Goal: Information Seeking & Learning: Learn about a topic

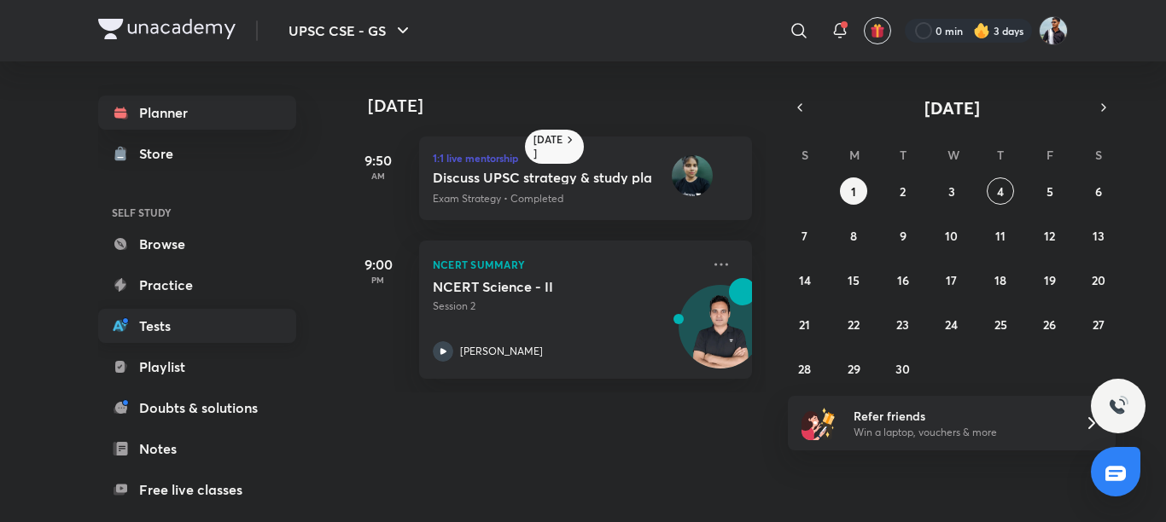
click at [170, 319] on link "Tests" at bounding box center [197, 326] width 198 height 34
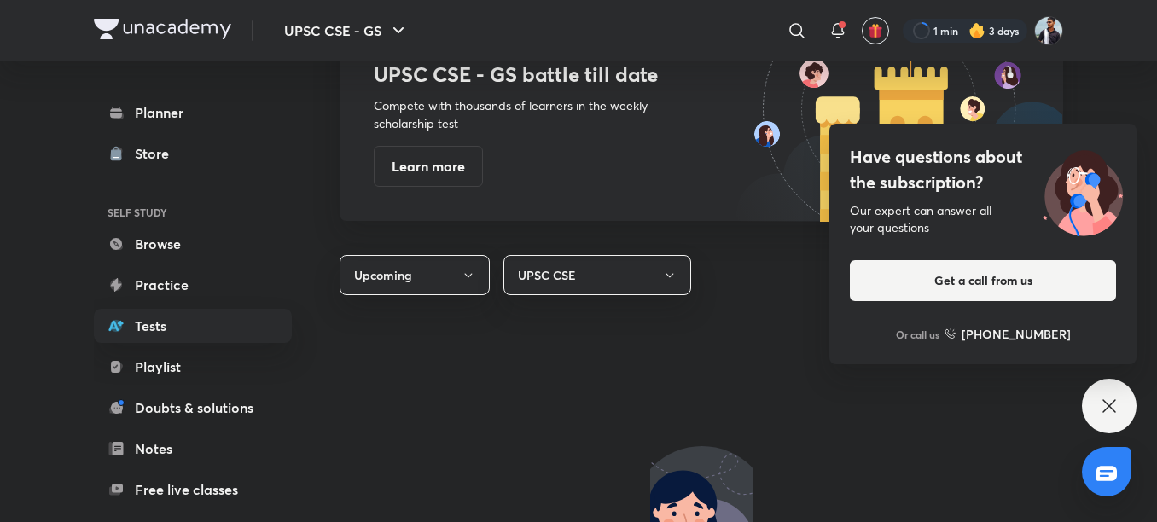
scroll to position [939, 0]
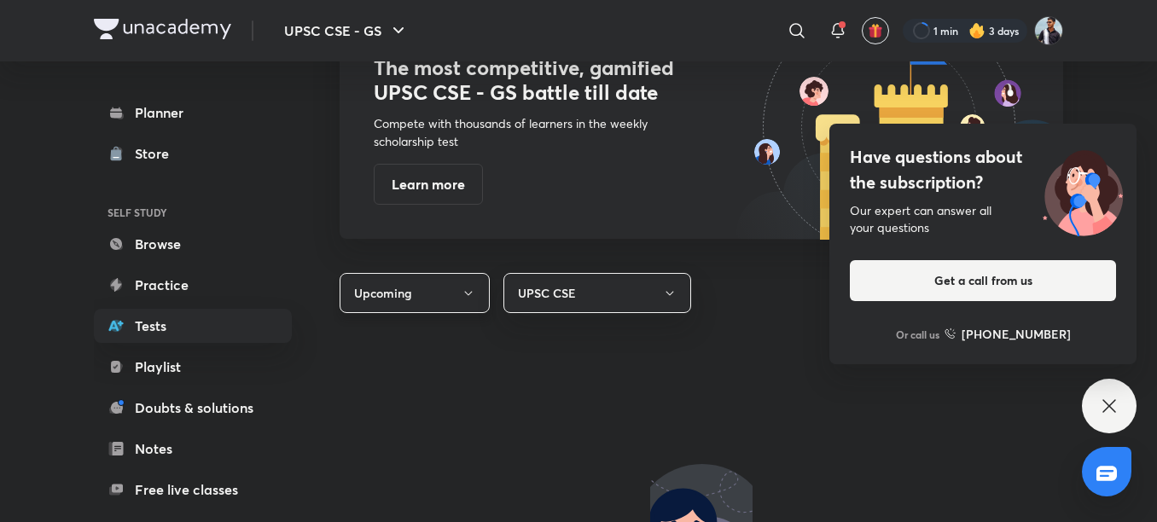
click at [468, 290] on icon "button" at bounding box center [469, 294] width 14 height 14
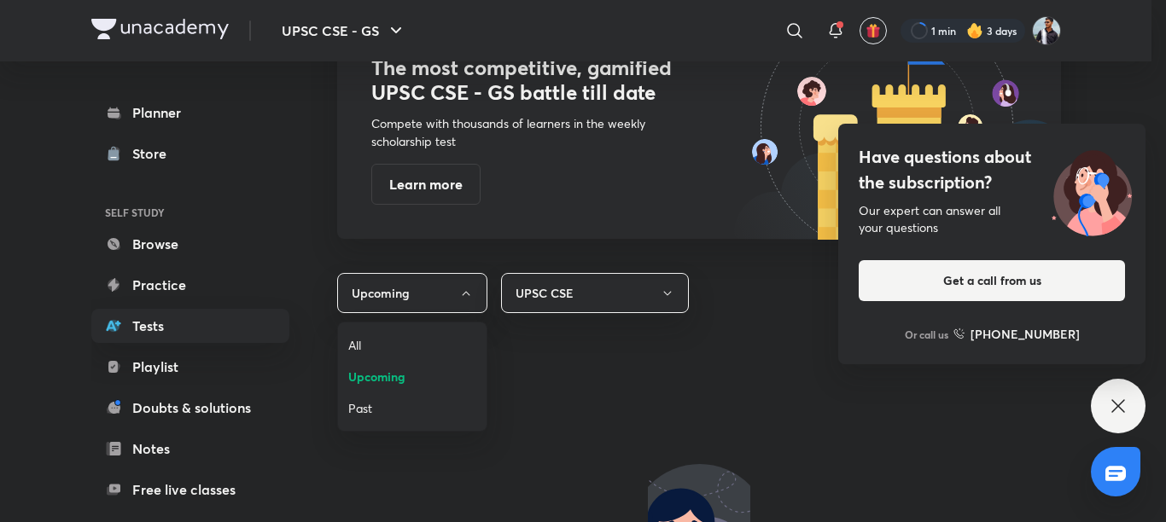
click at [469, 286] on div at bounding box center [583, 261] width 1166 height 522
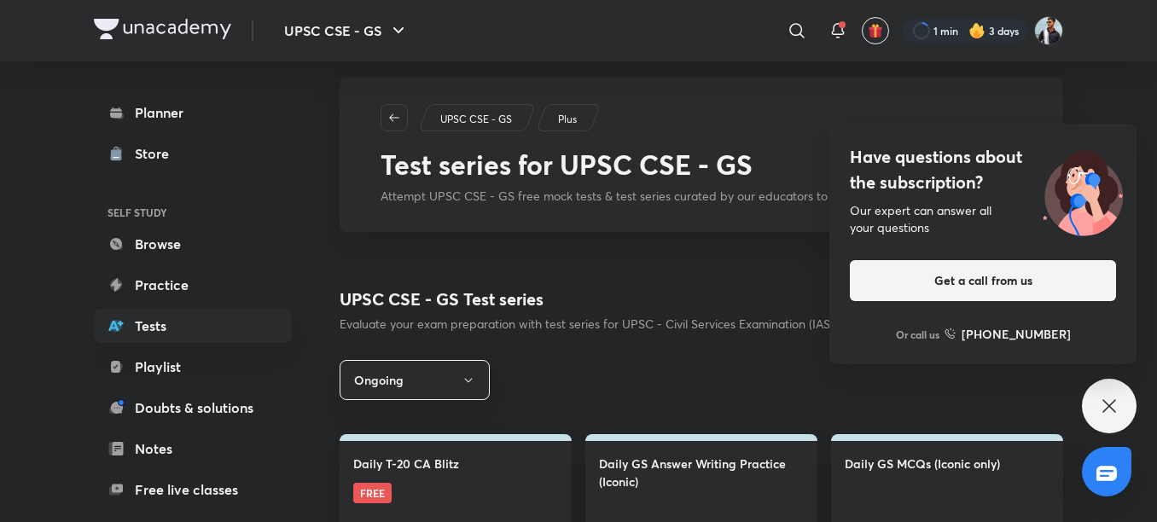
scroll to position [0, 0]
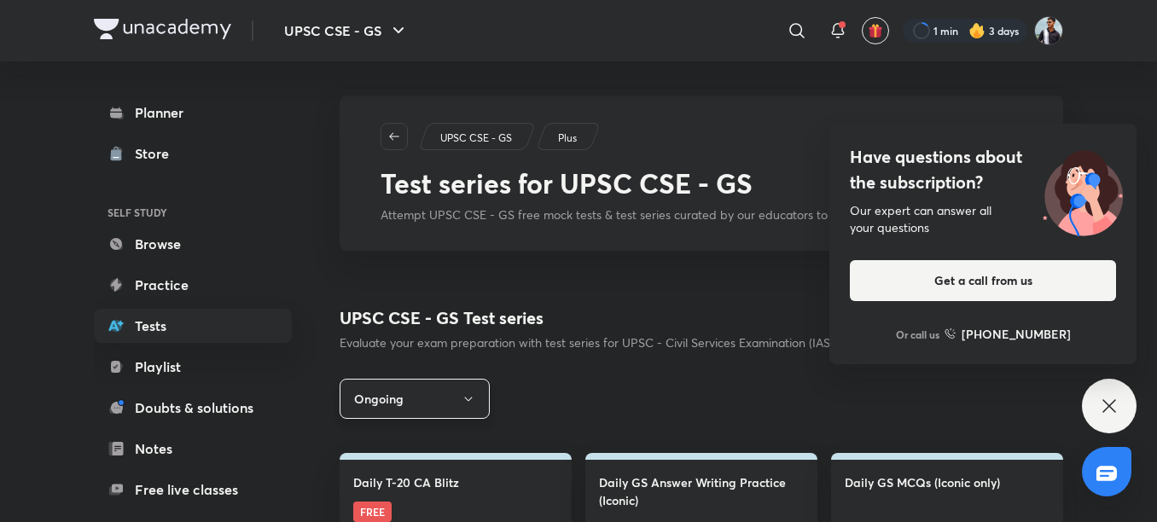
click at [476, 392] on button "Ongoing" at bounding box center [415, 399] width 150 height 40
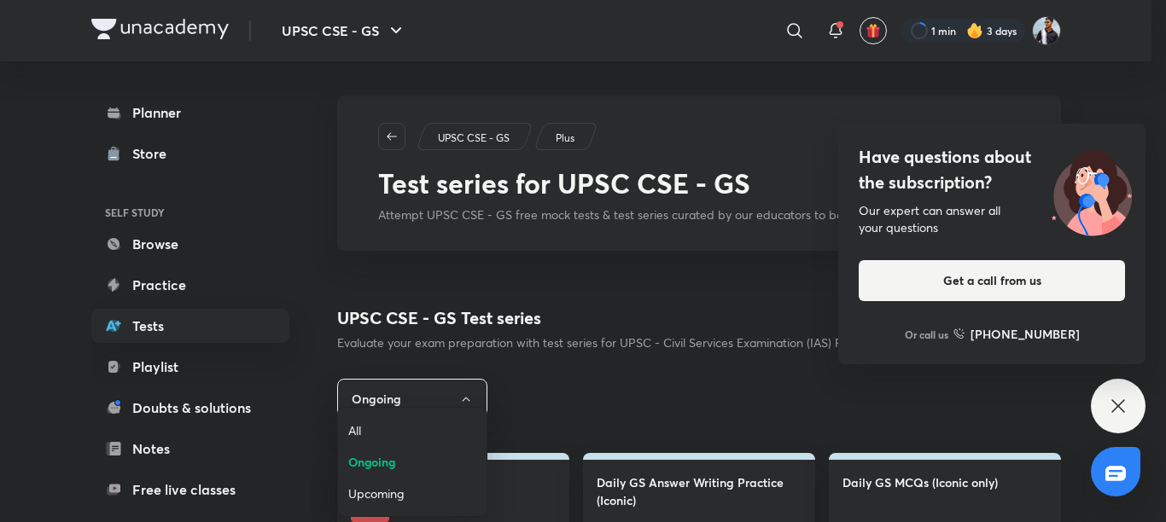
click at [444, 416] on li "All" at bounding box center [412, 431] width 148 height 32
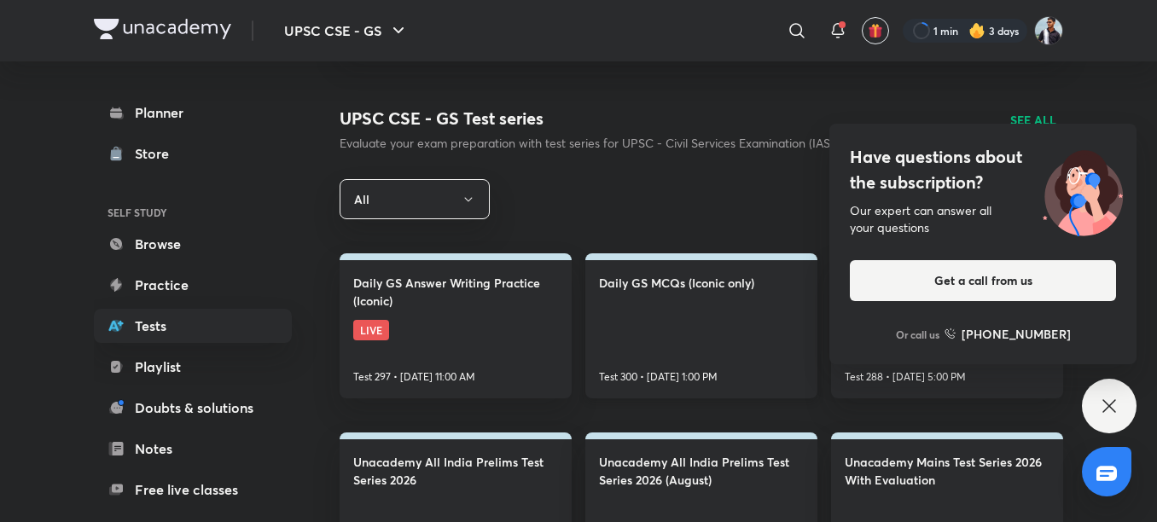
scroll to position [171, 0]
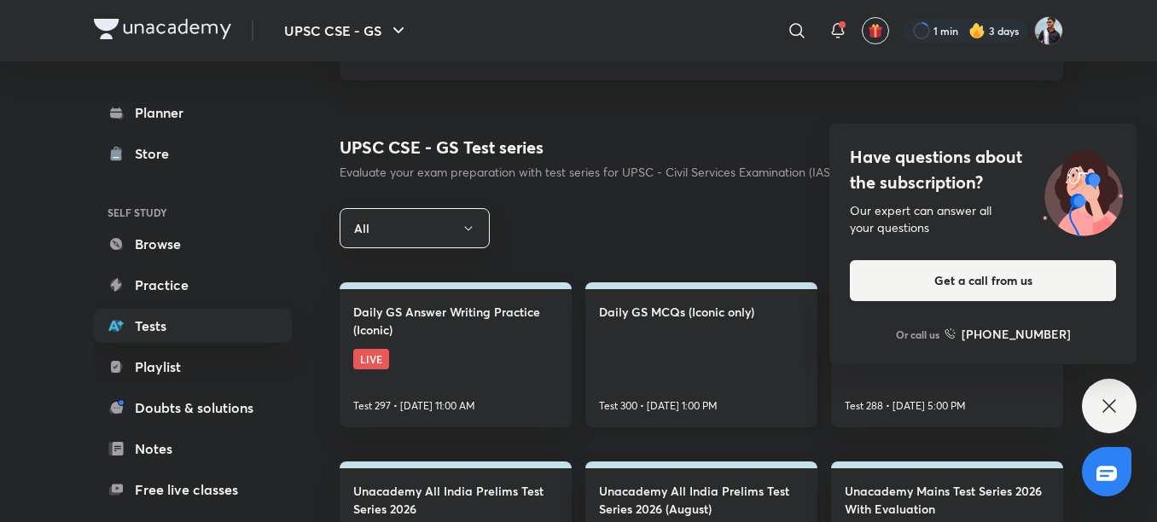
click at [669, 322] on link "Daily GS MCQs (Iconic only) Test 300 • [DATE] 1:00 PM" at bounding box center [701, 354] width 232 height 145
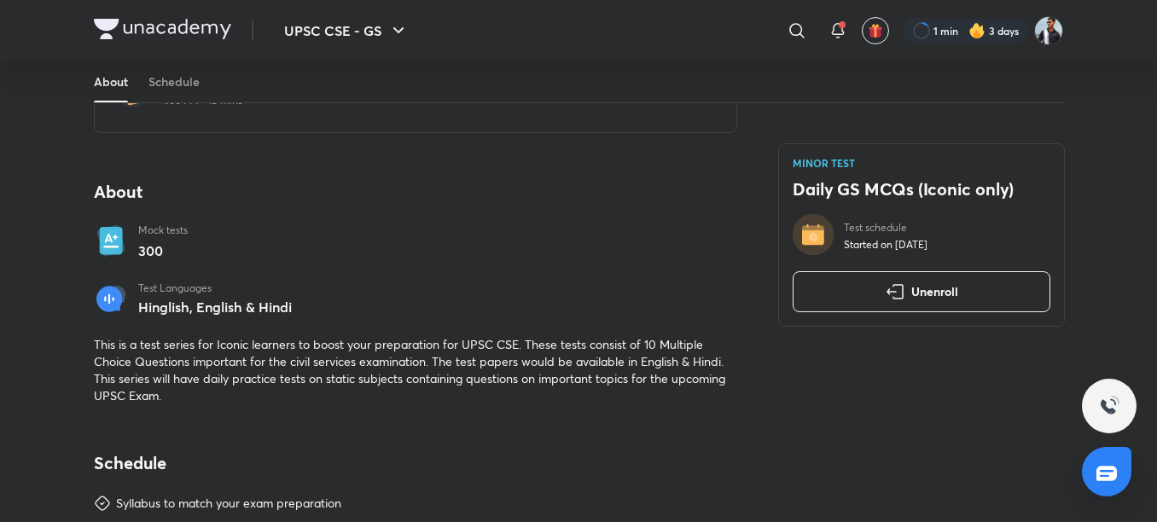
scroll to position [427, 0]
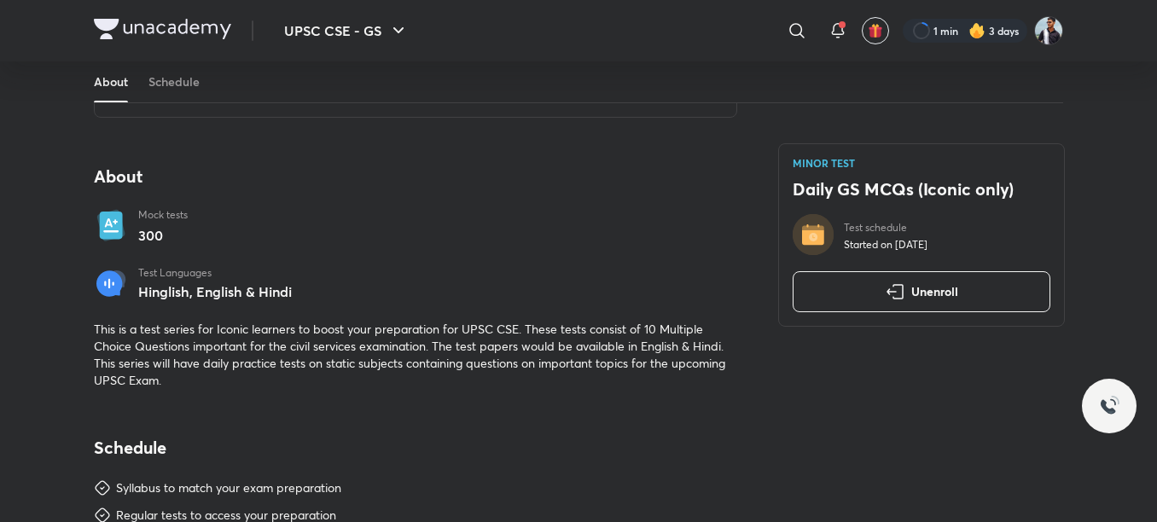
scroll to position [171, 0]
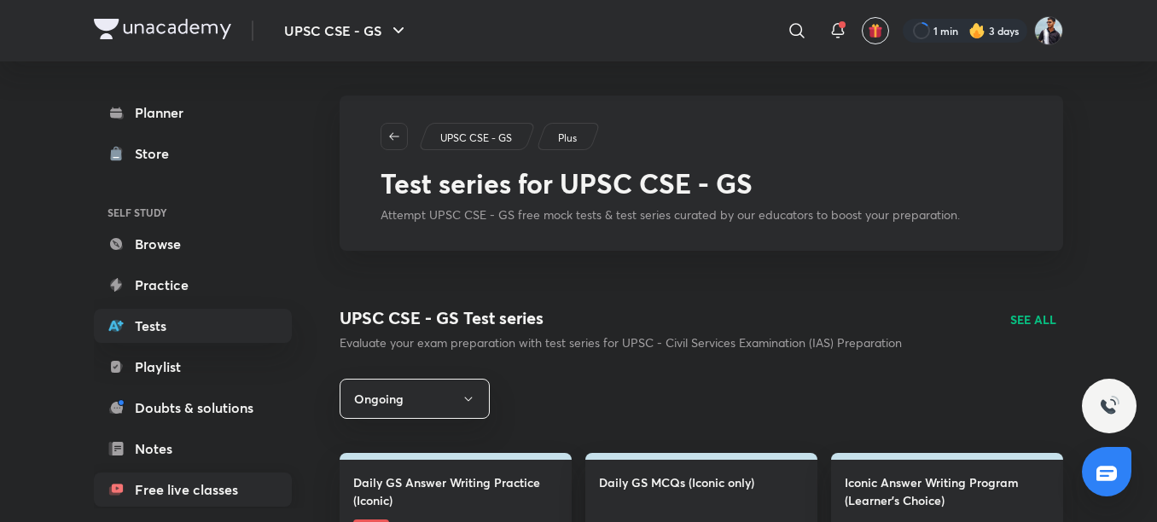
click at [174, 492] on link "Free live classes" at bounding box center [193, 490] width 198 height 34
